Goal: Obtain resource: Download file/media

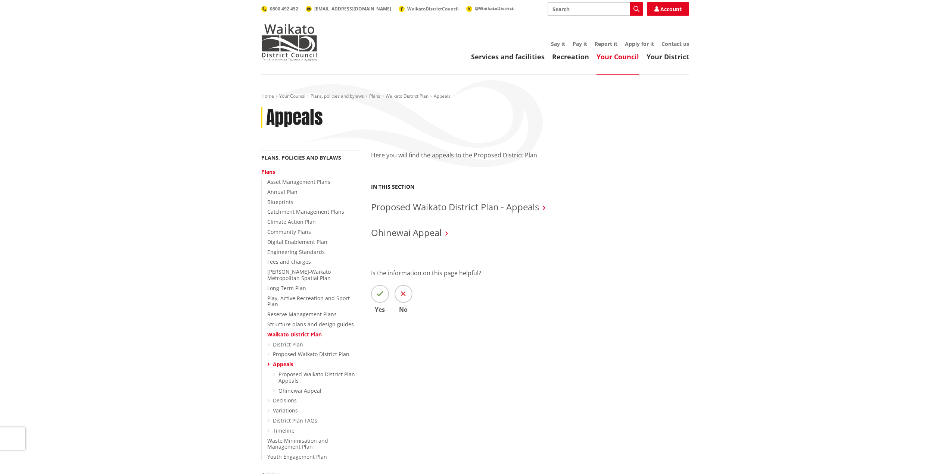
click at [499, 208] on link "Proposed Waikato District Plan - Appeals" at bounding box center [455, 207] width 168 height 12
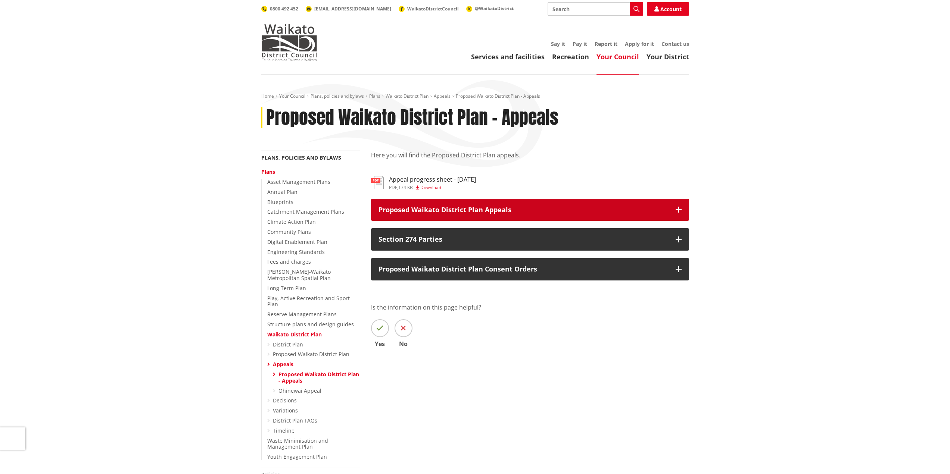
click at [678, 208] on icon "button" at bounding box center [679, 210] width 6 height 6
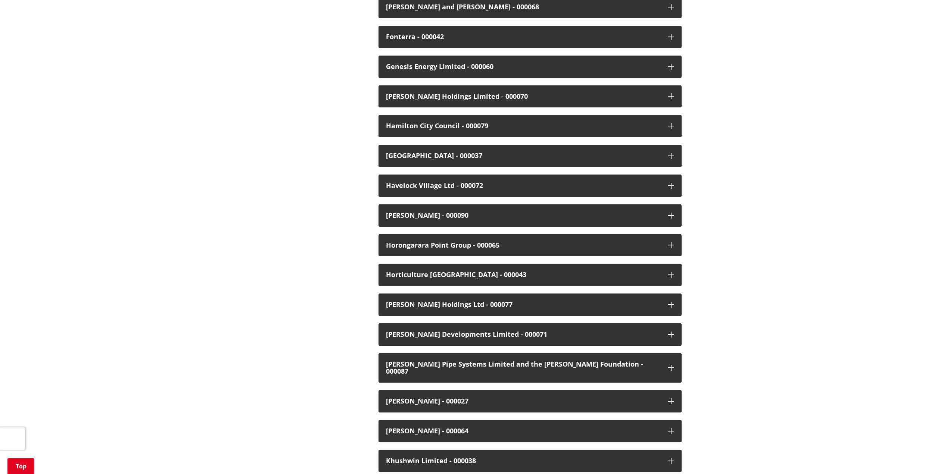
scroll to position [821, 0]
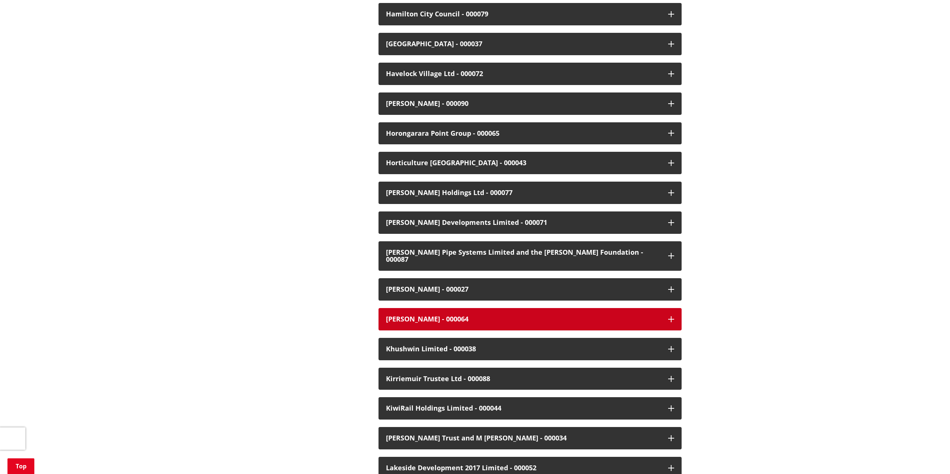
click at [437, 316] on div "John Rowe - 000064" at bounding box center [523, 319] width 275 height 7
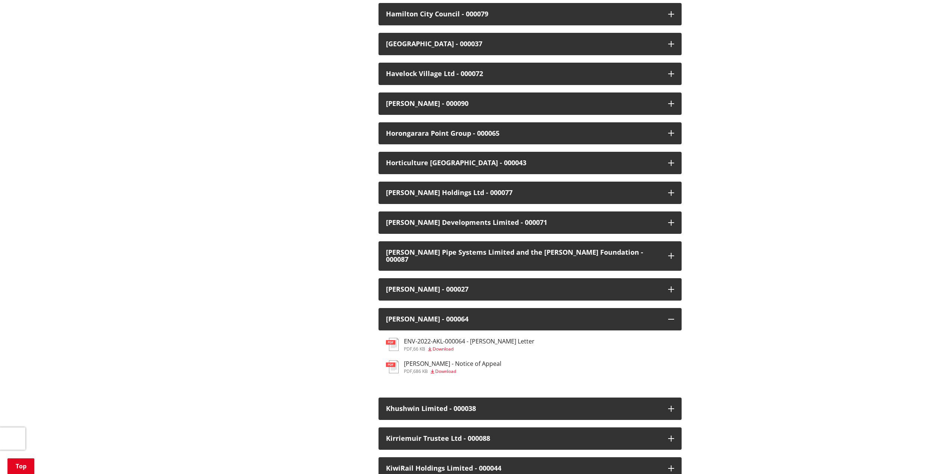
click at [449, 368] on span "Download" at bounding box center [445, 371] width 21 height 6
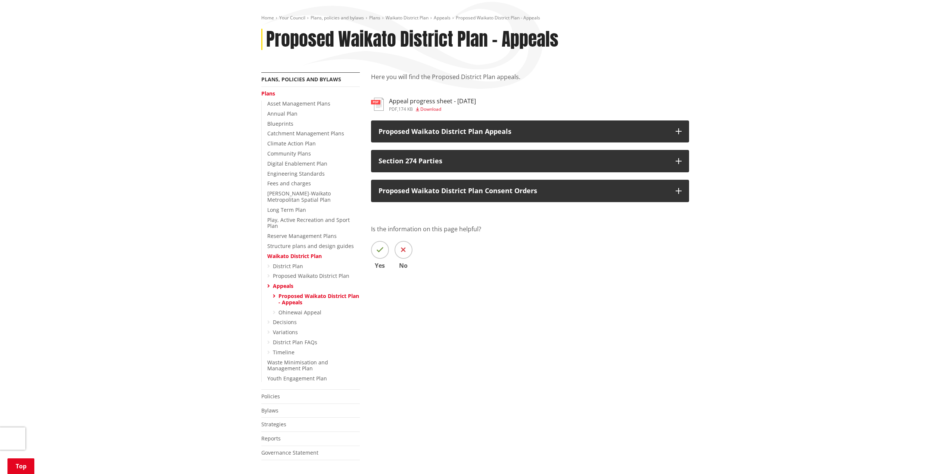
scroll to position [25, 0]
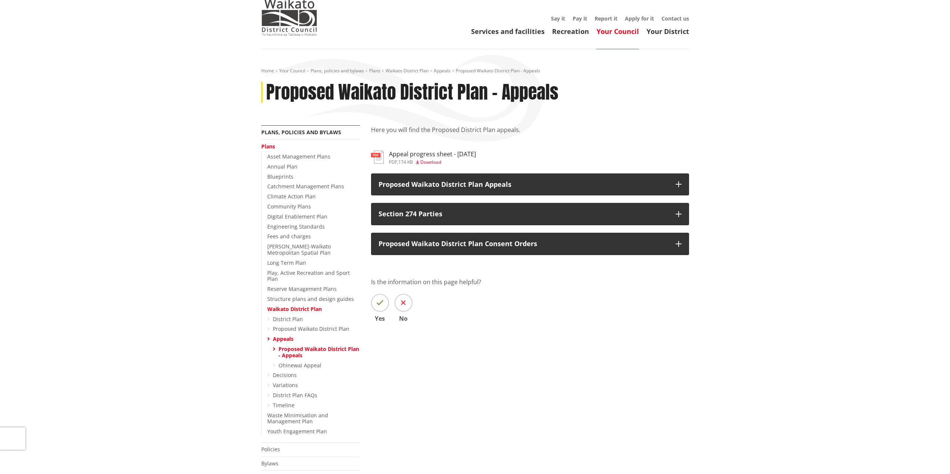
click at [315, 325] on link "Proposed Waikato District Plan" at bounding box center [311, 328] width 77 height 7
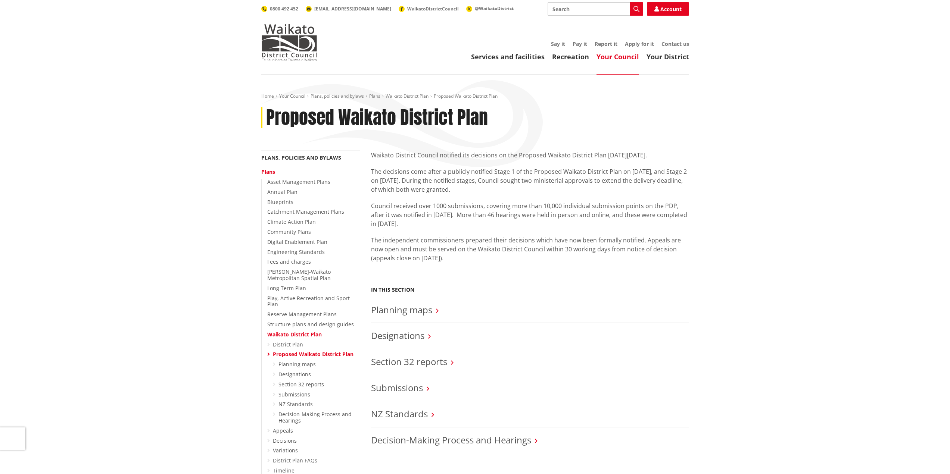
click at [299, 47] on img at bounding box center [289, 42] width 56 height 37
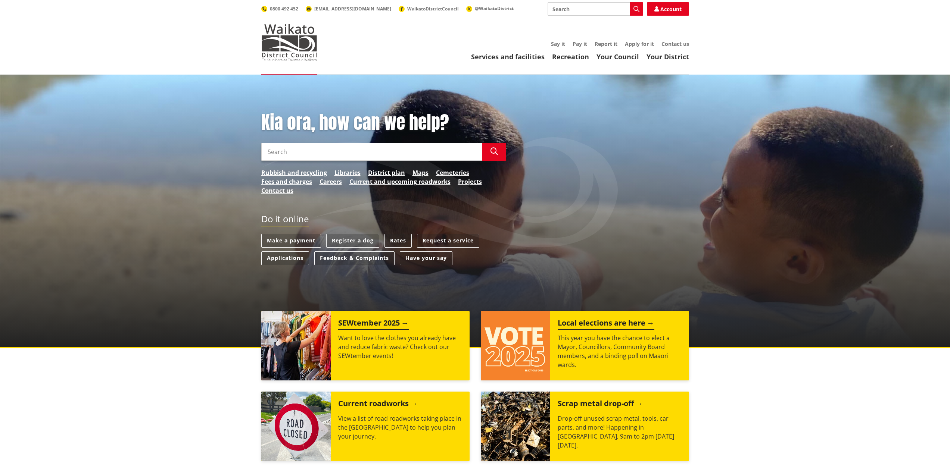
click at [391, 174] on link "District plan" at bounding box center [386, 172] width 37 height 9
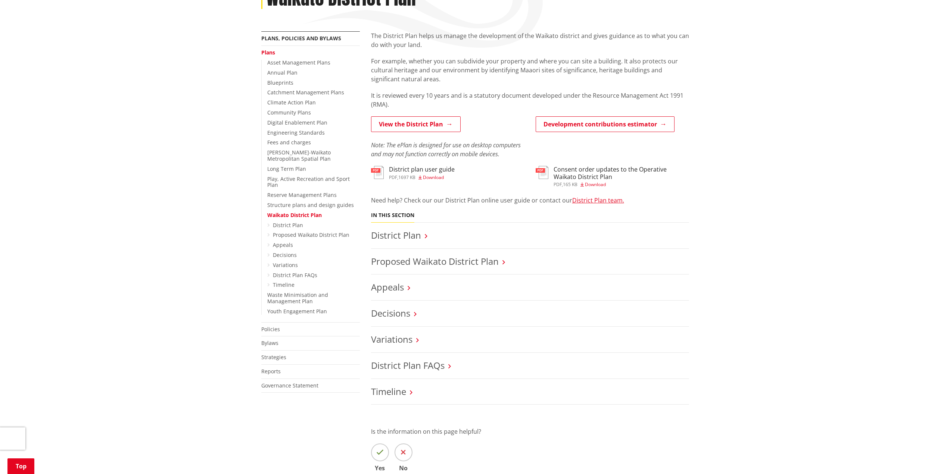
scroll to position [149, 0]
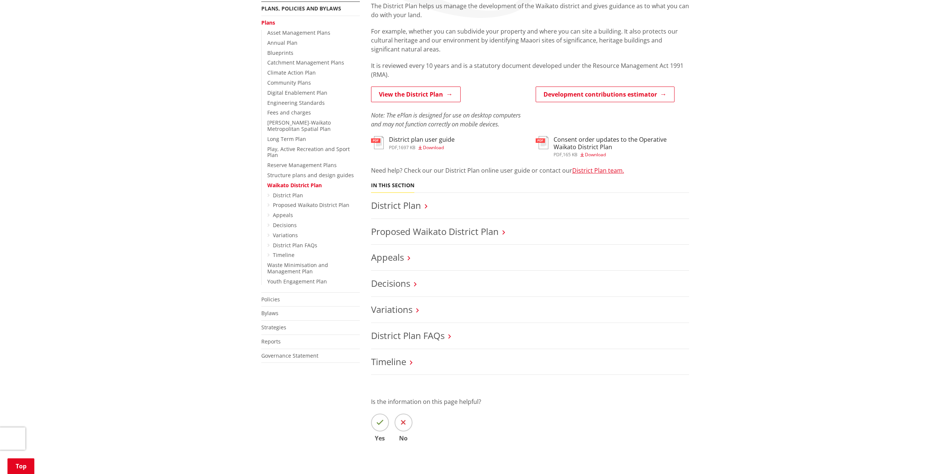
click at [462, 234] on link "Proposed Waikato District Plan" at bounding box center [435, 231] width 128 height 12
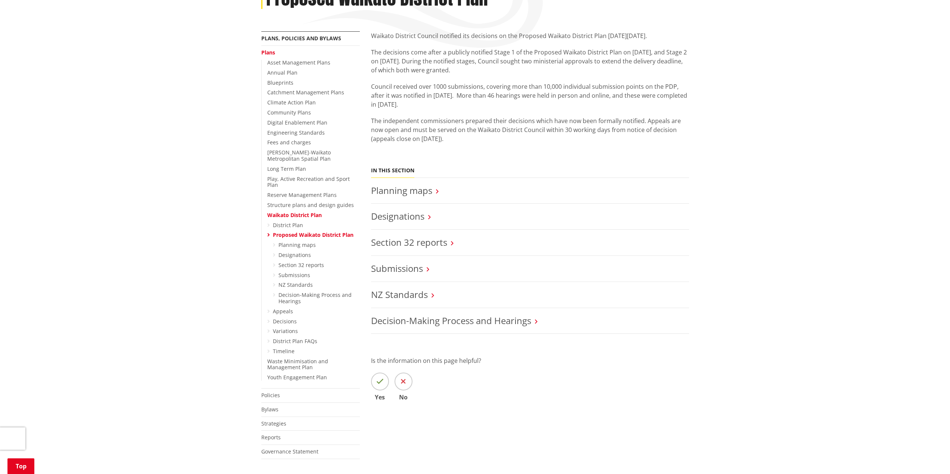
scroll to position [75, 0]
